Goal: Find specific page/section: Find specific page/section

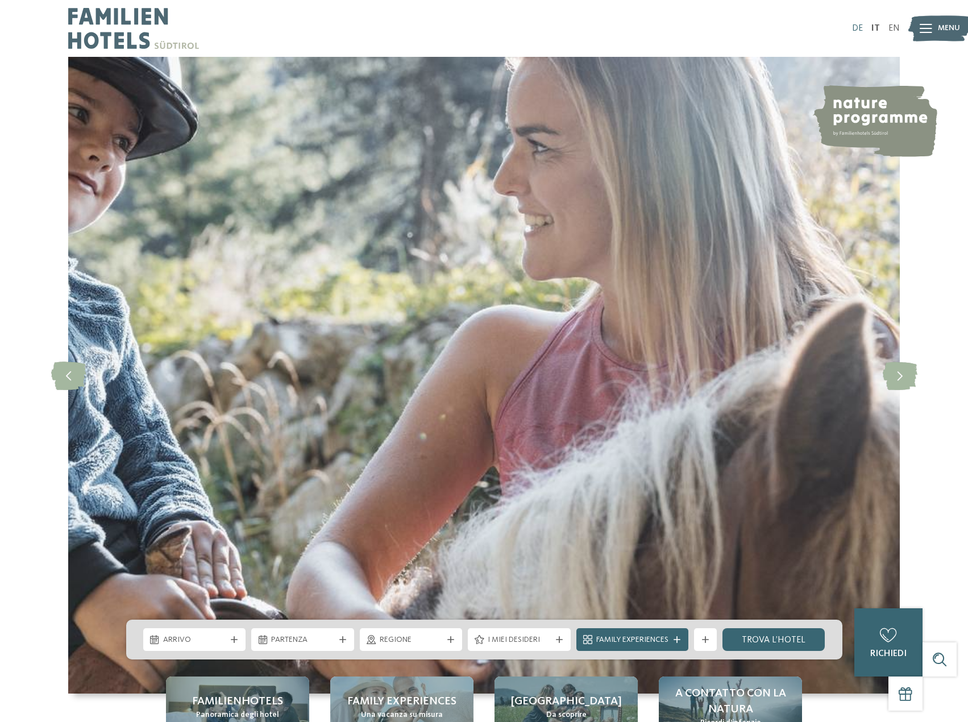
click at [855, 31] on link "DE" at bounding box center [857, 28] width 11 height 9
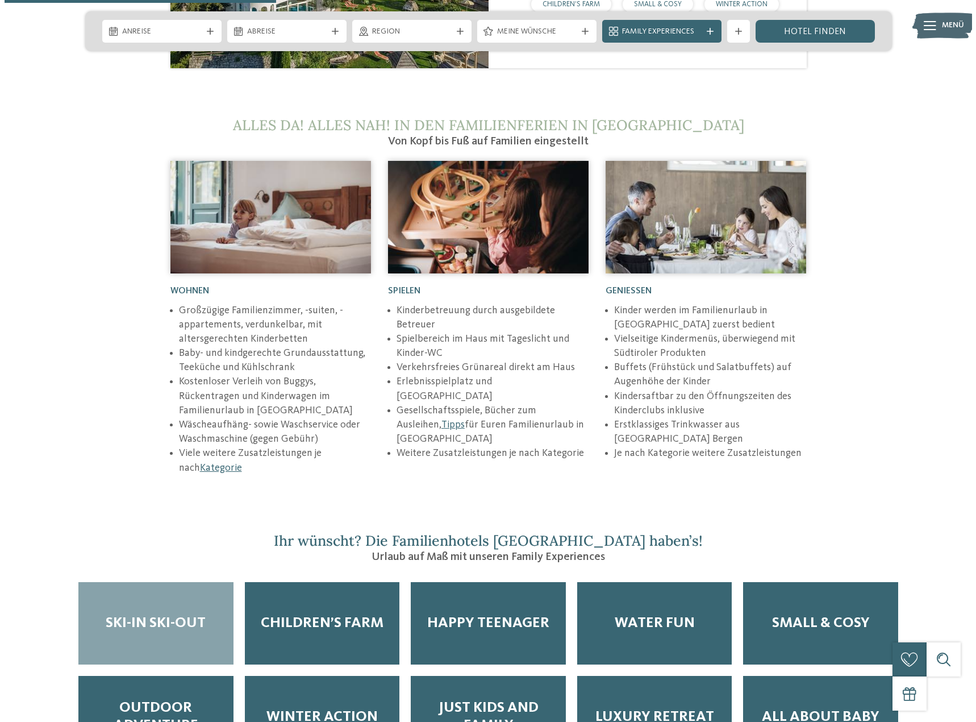
scroll to position [1875, 0]
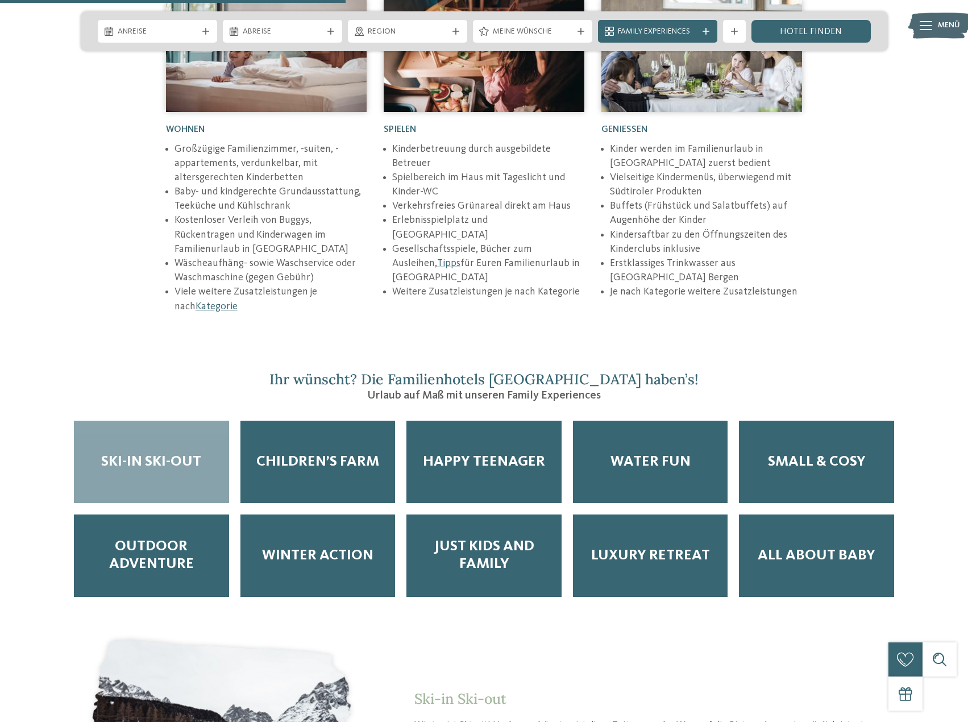
click at [936, 18] on img at bounding box center [939, 25] width 63 height 31
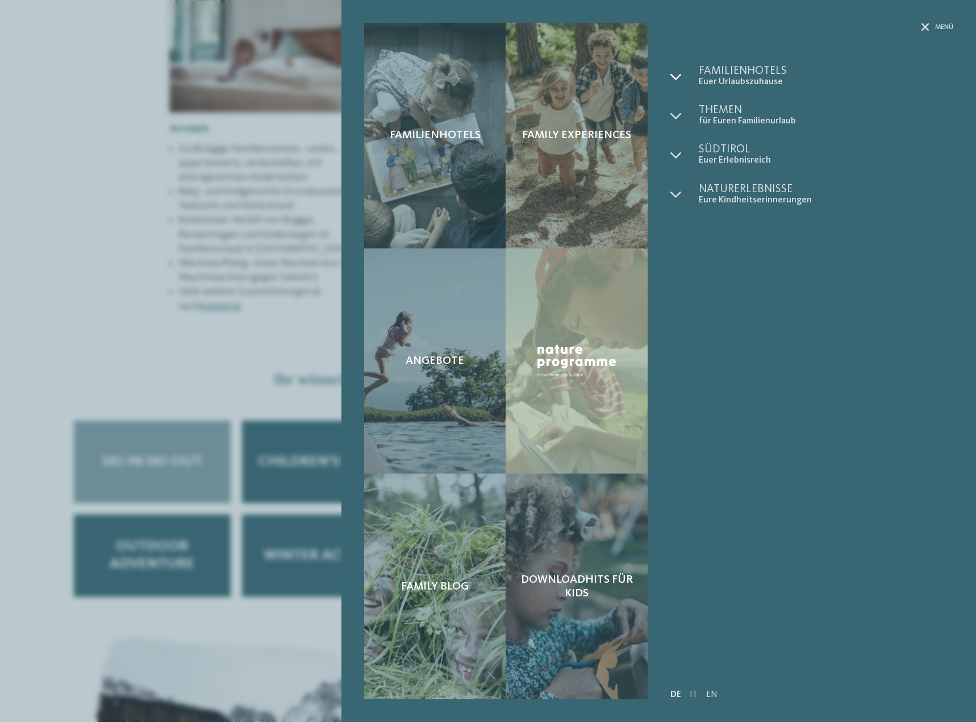
click at [677, 73] on icon at bounding box center [676, 76] width 11 height 11
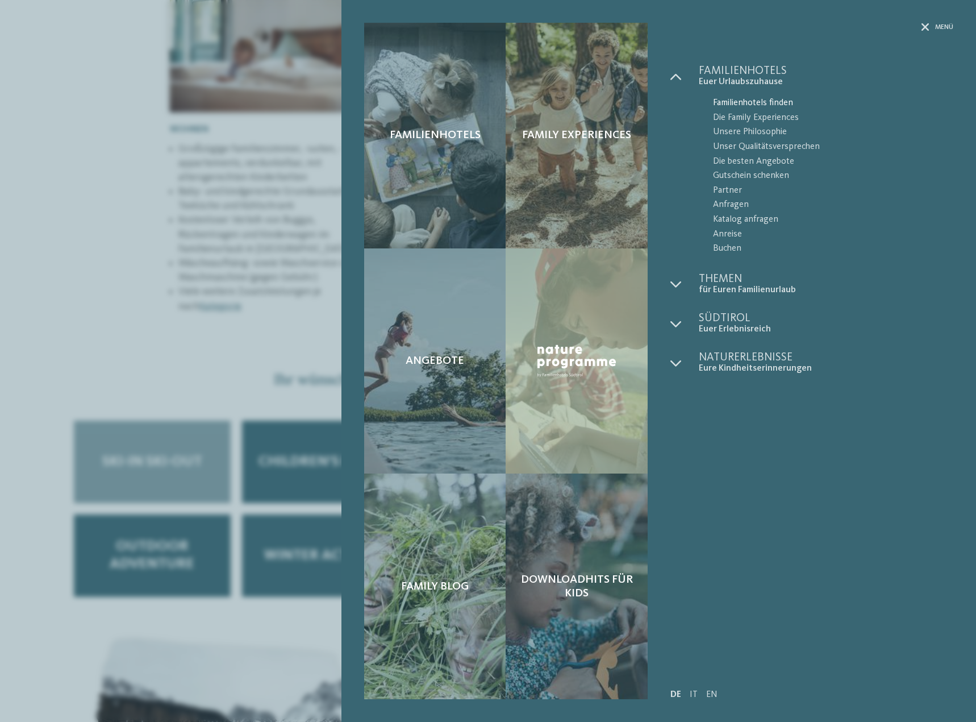
click at [747, 100] on span "Familienhotels finden" at bounding box center [833, 103] width 240 height 15
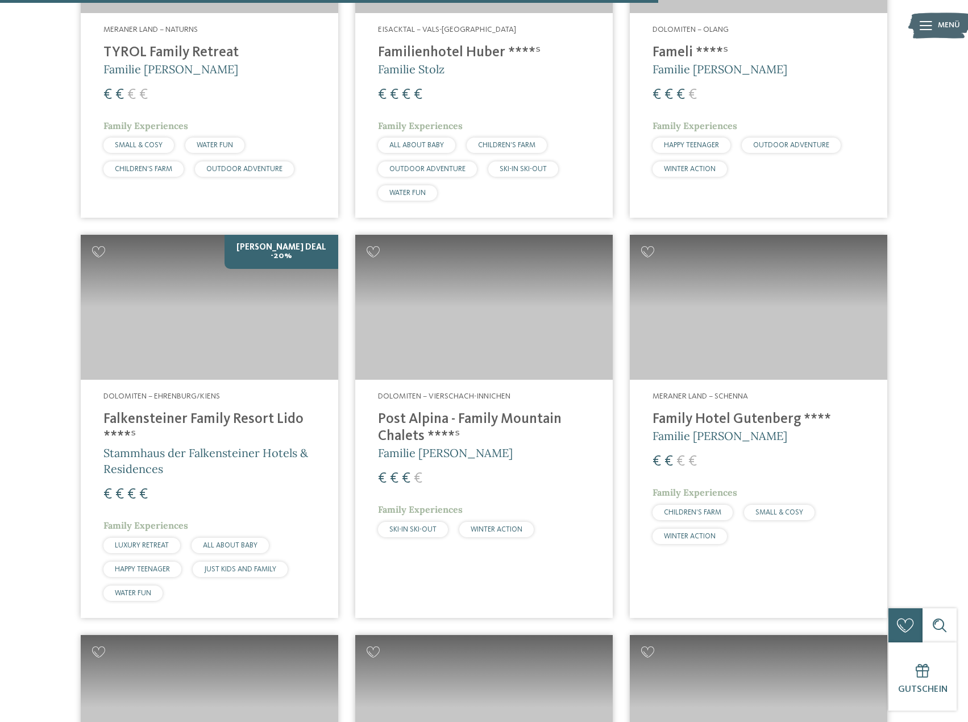
scroll to position [2444, 0]
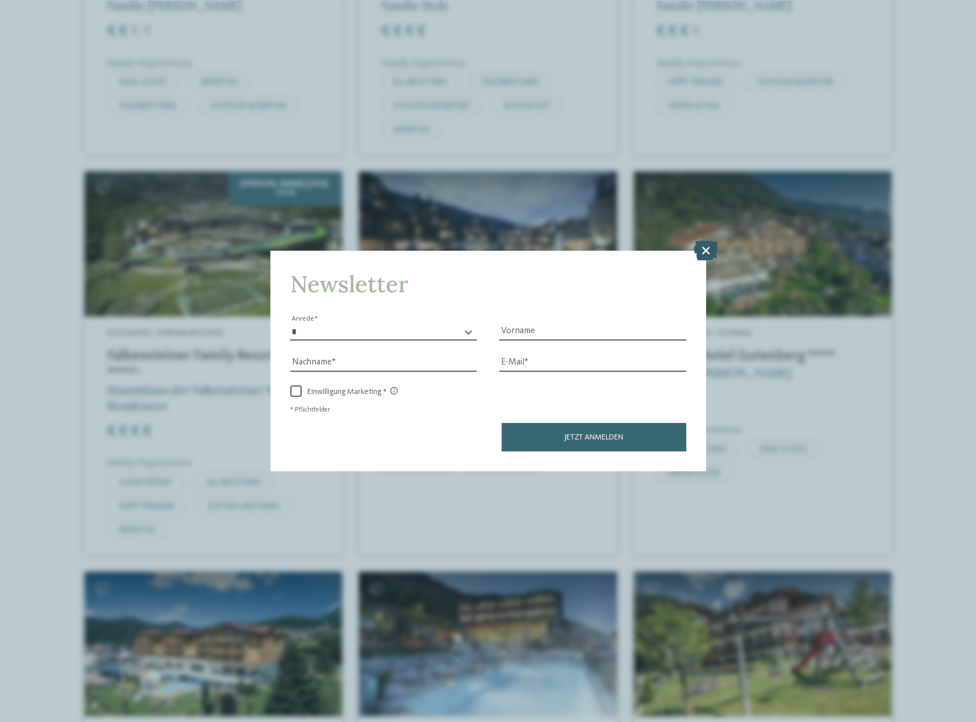
click at [713, 247] on icon at bounding box center [706, 250] width 24 height 20
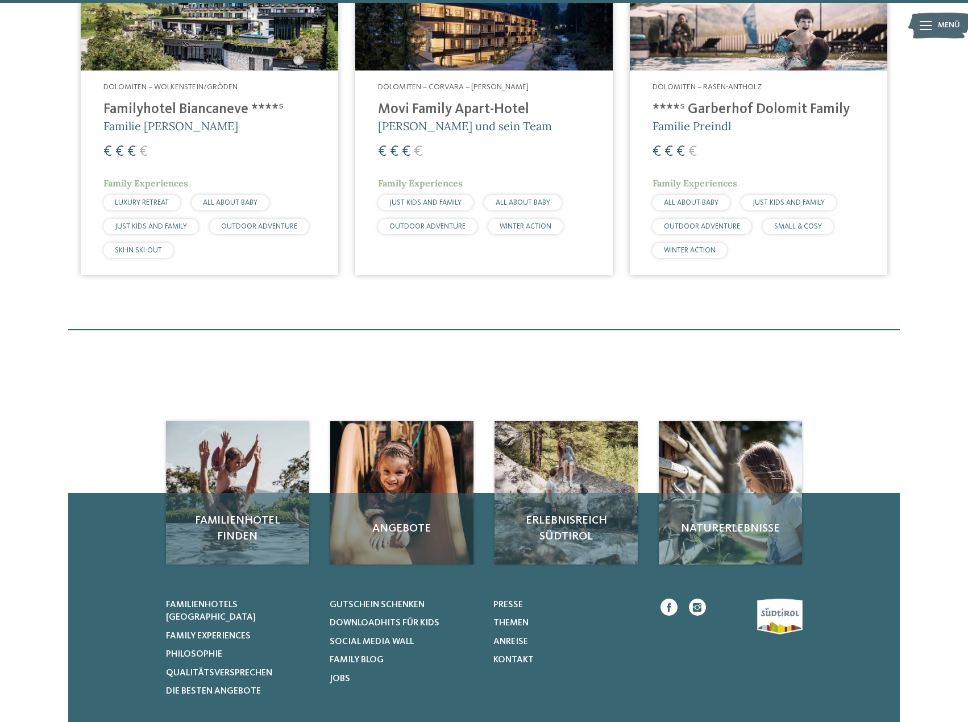
scroll to position [3222, 0]
